Goal: Navigation & Orientation: Find specific page/section

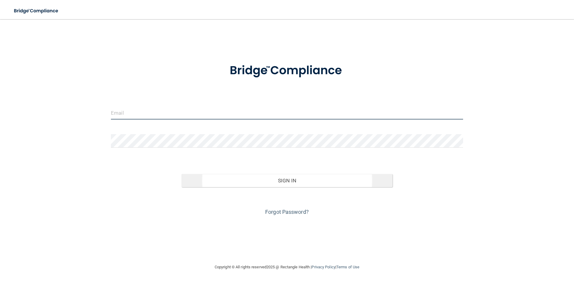
type input "[PERSON_NAME][EMAIL_ADDRESS][DOMAIN_NAME]"
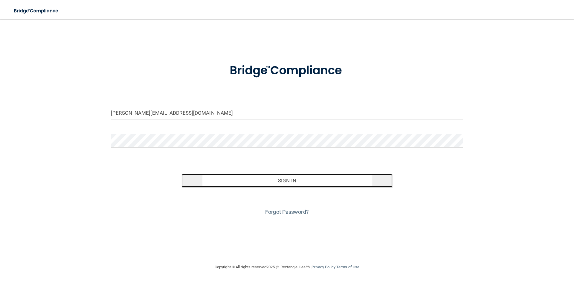
click at [237, 182] on button "Sign In" at bounding box center [287, 180] width 211 height 13
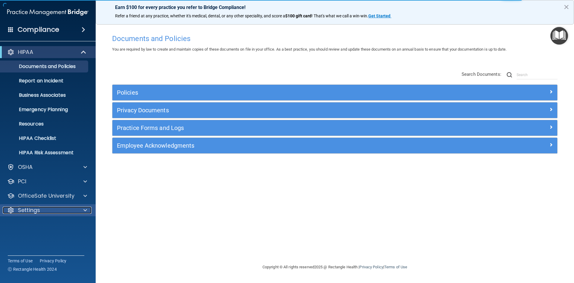
click at [27, 209] on p "Settings" at bounding box center [29, 209] width 22 height 7
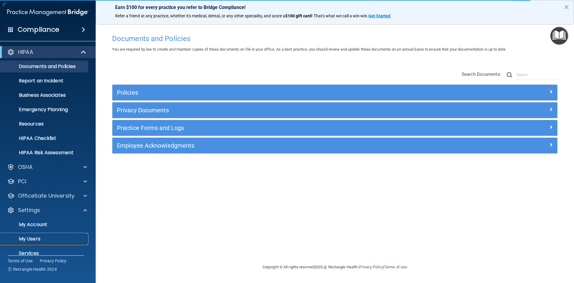
click at [28, 234] on link "My Users" at bounding box center [41, 239] width 94 height 12
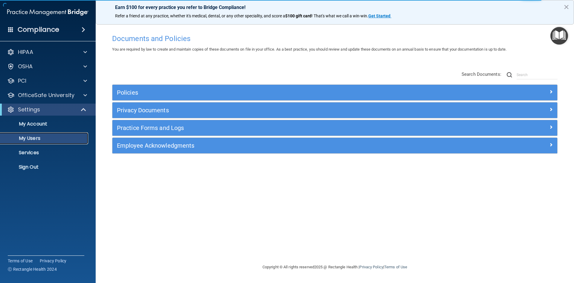
select select "20"
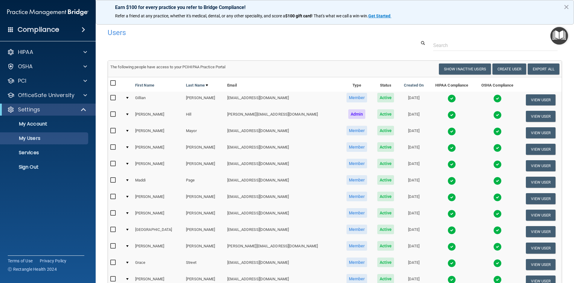
click at [448, 215] on img at bounding box center [452, 213] width 8 height 8
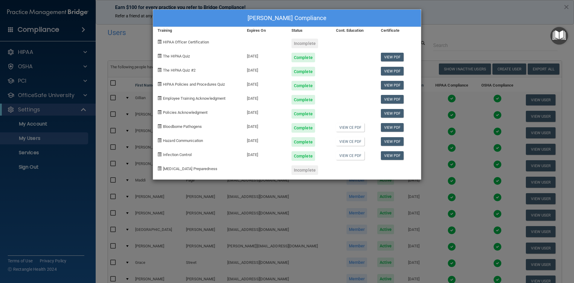
click at [463, 35] on div "Michael Rollert's Compliance Training Expires On Status Cont. Education Certifi…" at bounding box center [287, 141] width 574 height 283
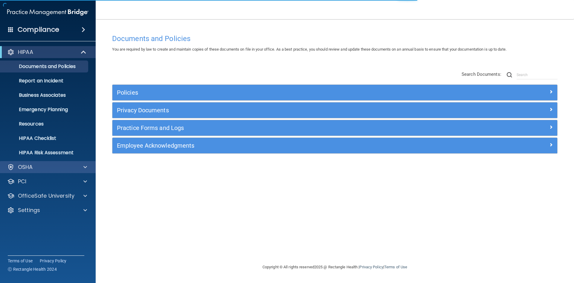
click at [52, 171] on div "OSHA" at bounding box center [48, 167] width 96 height 12
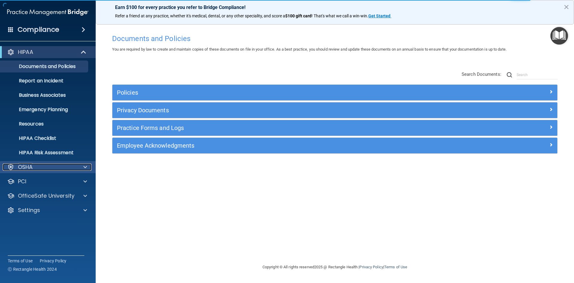
click at [75, 168] on div "OSHA" at bounding box center [40, 166] width 74 height 7
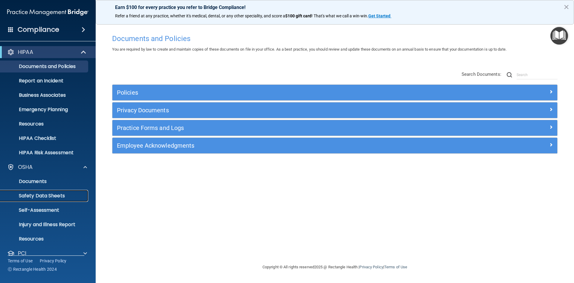
click at [65, 194] on p "Safety Data Sheets" at bounding box center [45, 196] width 82 height 6
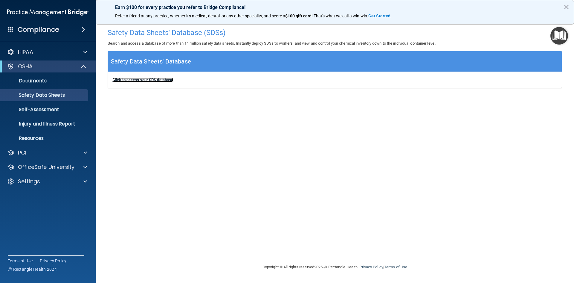
click at [162, 79] on b "Click to access your SDS database" at bounding box center [142, 79] width 61 height 4
